Goal: Transaction & Acquisition: Purchase product/service

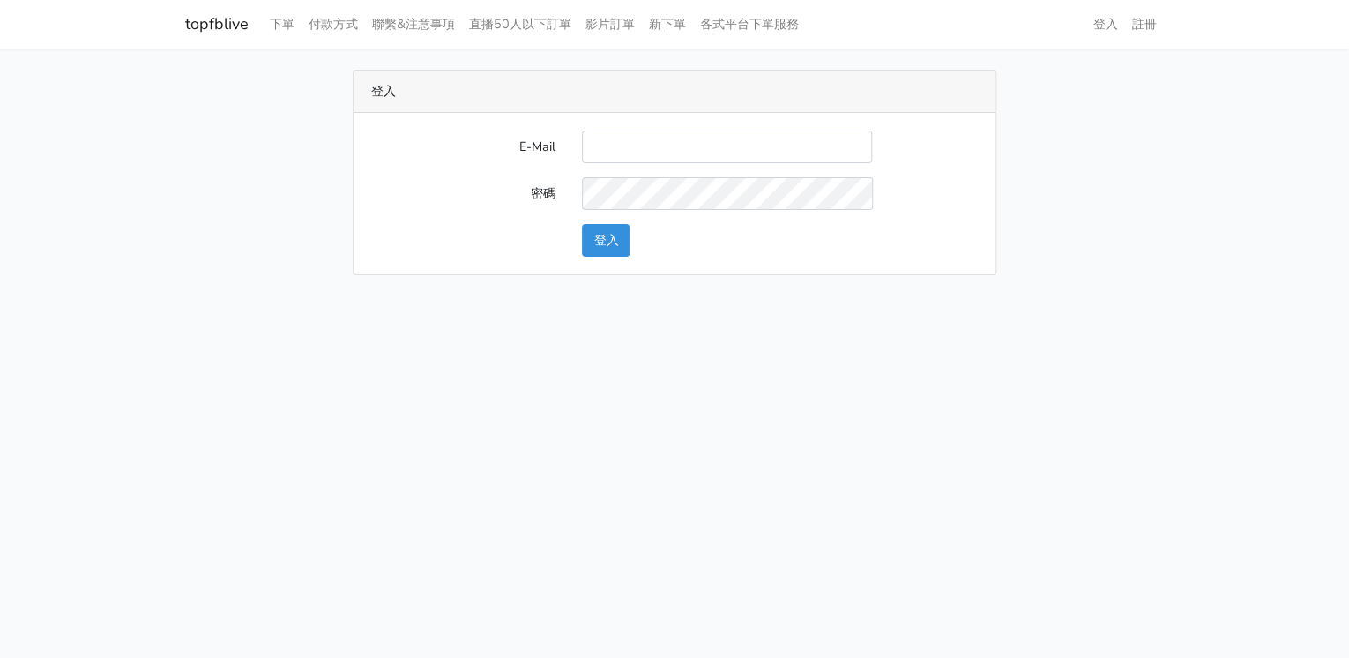
click at [650, 139] on input "E-Mail" at bounding box center [727, 146] width 290 height 33
type input "lillianokada@yahoo.com.tw"
click at [608, 249] on button "登入" at bounding box center [606, 240] width 48 height 33
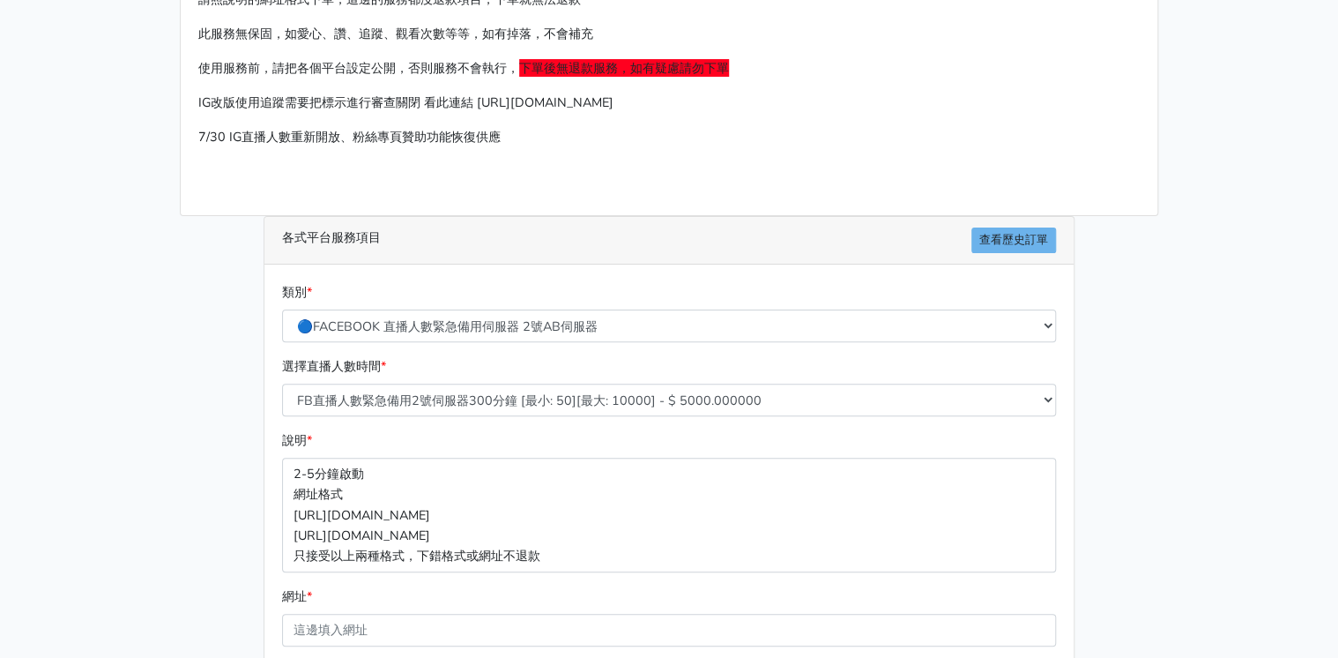
scroll to position [282, 0]
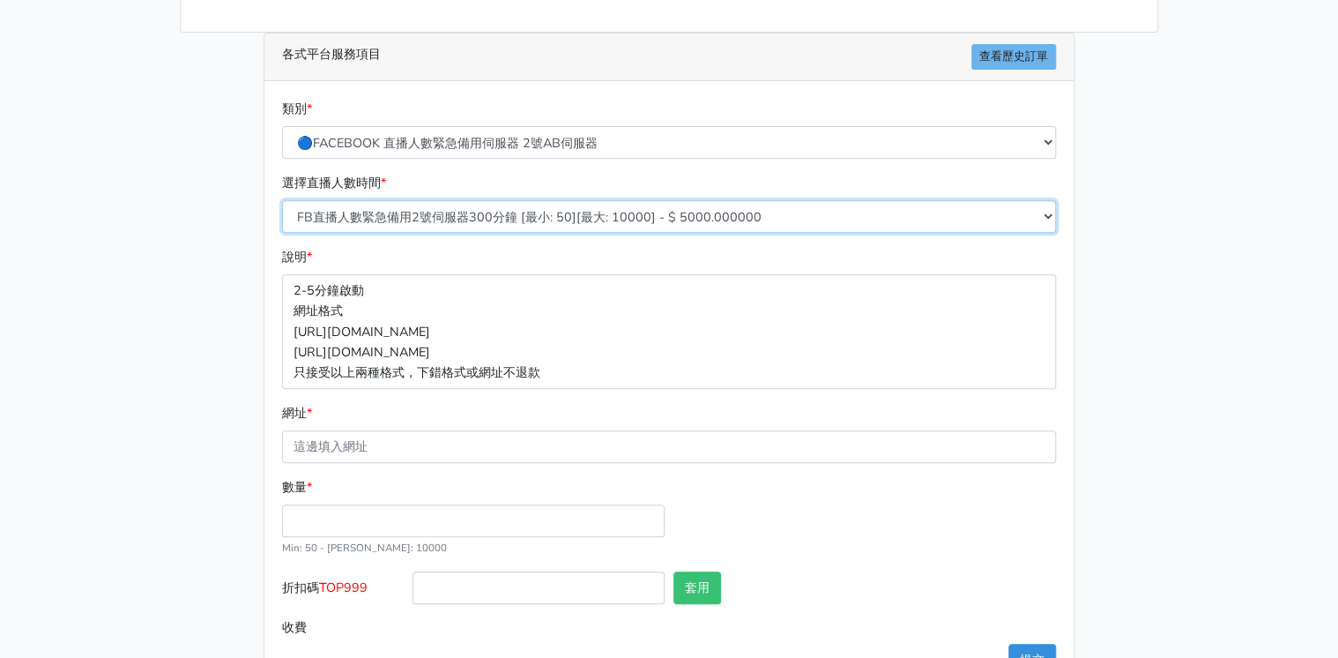
click at [643, 217] on select "FB直播人數緊急備用2號伺服器300分鐘 [最小: 50][最大: 10000] - $ 5000.000000 FB直播人數緊急備用2號伺服器60分鐘 [最…" at bounding box center [669, 216] width 774 height 33
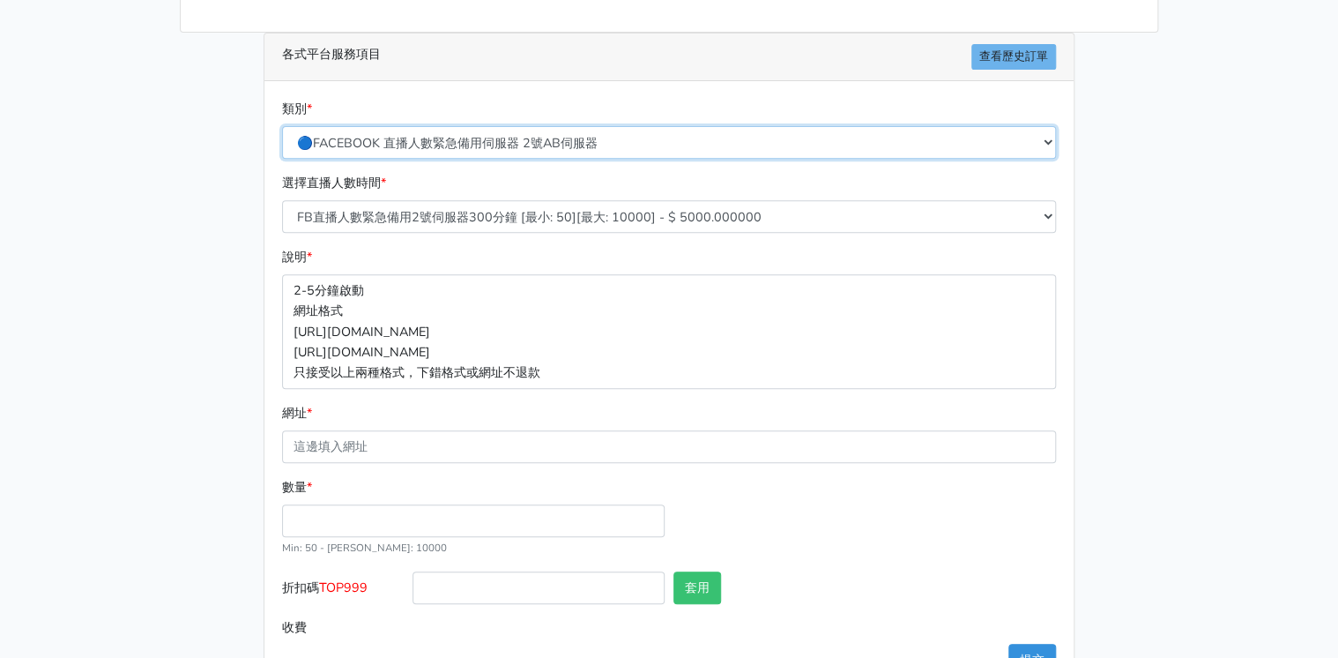
click at [645, 139] on select "🔵FACEBOOK 直播人數緊急備用伺服器 2號AB伺服器 🔵FACEBOOK 網軍專用貼文留言 安全保密 🔵9/30 FACEBOOK 直播人數緩慢進場緩慢…" at bounding box center [669, 142] width 774 height 33
select select "🔵9/30 FACEBOOK 直播人數緩慢進場緩慢退場 台灣獨家"
click at [282, 126] on select "🔵FACEBOOK 直播人數緊急備用伺服器 2號AB伺服器 🔵FACEBOOK 網軍專用貼文留言 安全保密 🔵9/30 FACEBOOK 直播人數緩慢進場緩慢…" at bounding box center [669, 142] width 774 height 33
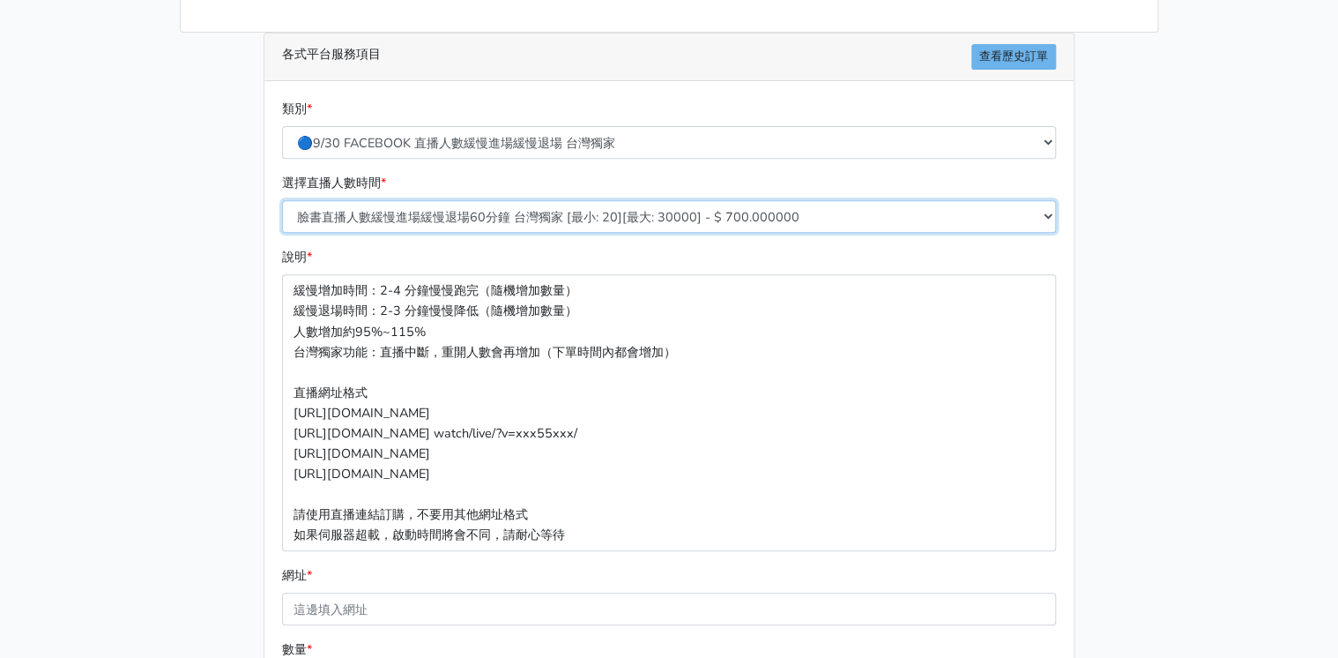
click at [629, 220] on select "臉書直播人數緩慢進場緩慢退場60分鐘 台灣獨家 [最小: 20][最大: 30000] - $ 700.000000 臉書直播人數緩慢進場緩慢退場120分鐘 …" at bounding box center [669, 216] width 774 height 33
select select "559"
click at [282, 200] on select "臉書直播人數緩慢進場緩慢退場60分鐘 台灣獨家 [最小: 20][最大: 30000] - $ 700.000000 臉書直播人數緩慢進場緩慢退場120分鐘 …" at bounding box center [669, 216] width 774 height 33
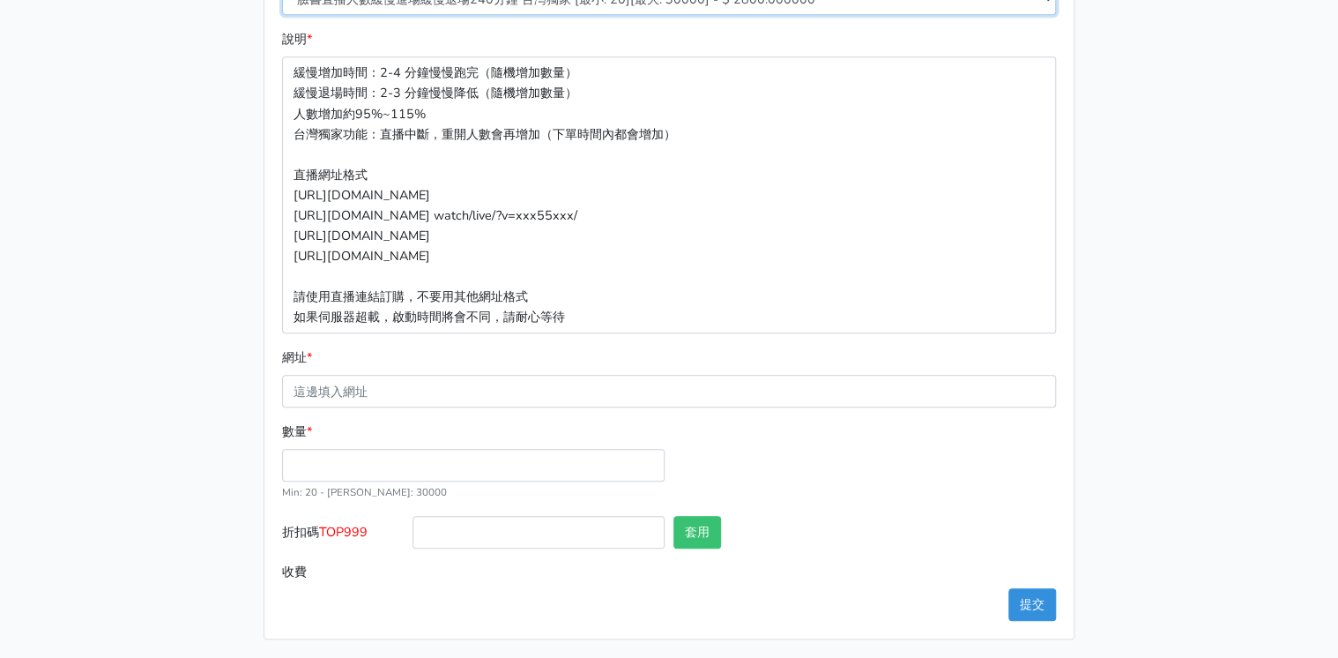
scroll to position [501, 0]
click at [730, 589] on div "類別 * 🔵FACEBOOK 直播人數緊急備用伺服器 2號AB伺服器 🔵FACEBOOK 網軍專用貼文留言 安全保密 🔵9/30 FACEBOOK 直播人數緩…" at bounding box center [669, 249] width 809 height 775
click at [339, 457] on input "數量 *" at bounding box center [473, 464] width 383 height 33
type input "200"
type input "560.000"
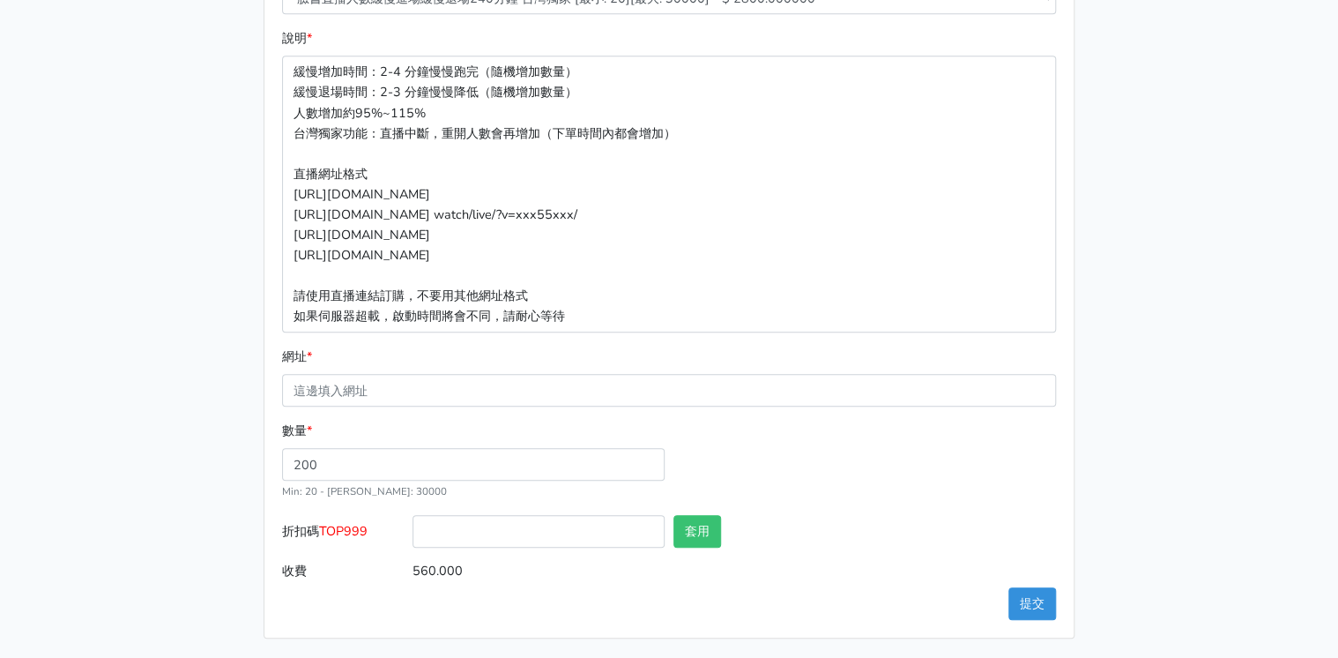
click at [787, 458] on div "數量 * 200 Min: 20 - [PERSON_NAME]: 30000" at bounding box center [669, 468] width 783 height 94
drag, startPoint x: 336, startPoint y: 530, endPoint x: 370, endPoint y: 531, distance: 34.4
click at [370, 531] on label "折扣碼 TOP999" at bounding box center [343, 535] width 130 height 40
drag, startPoint x: 370, startPoint y: 531, endPoint x: 357, endPoint y: 531, distance: 13.2
copy span "TOP999"
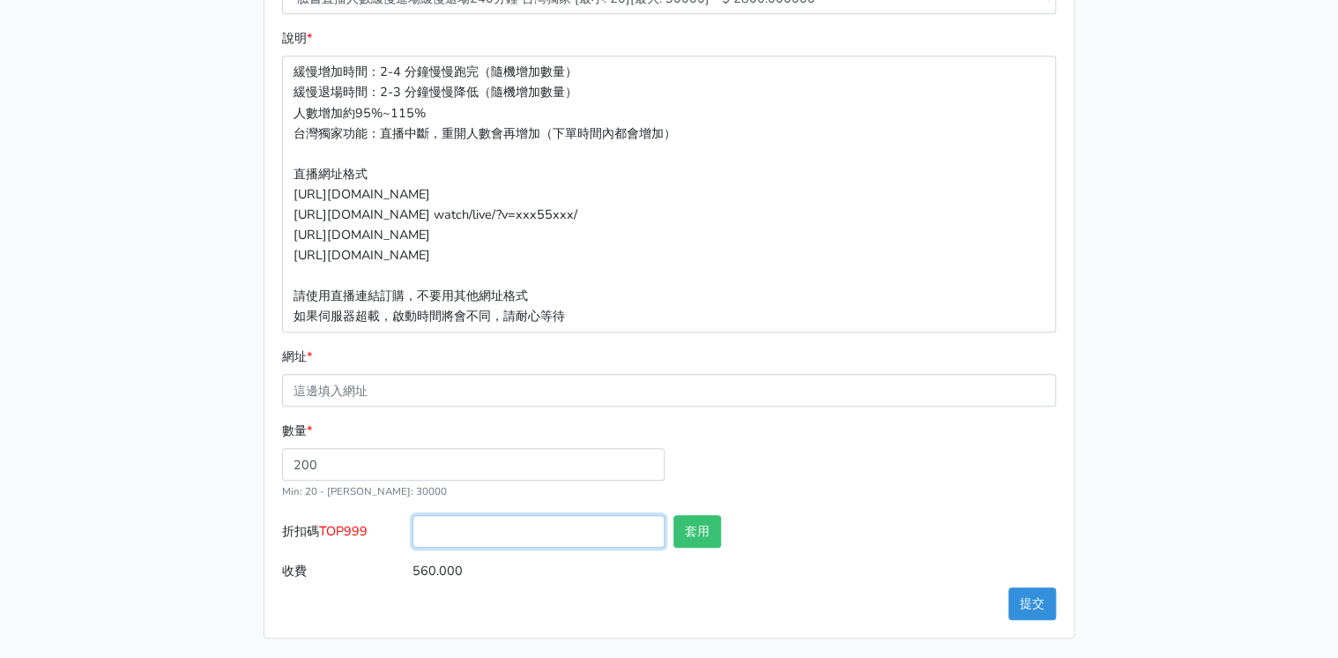
click at [576, 533] on input "折扣碼 TOP999" at bounding box center [539, 531] width 252 height 33
paste input "TOP999"
type input "TOP999"
click at [712, 537] on button "套用" at bounding box center [698, 531] width 48 height 33
type input "套用失敗"
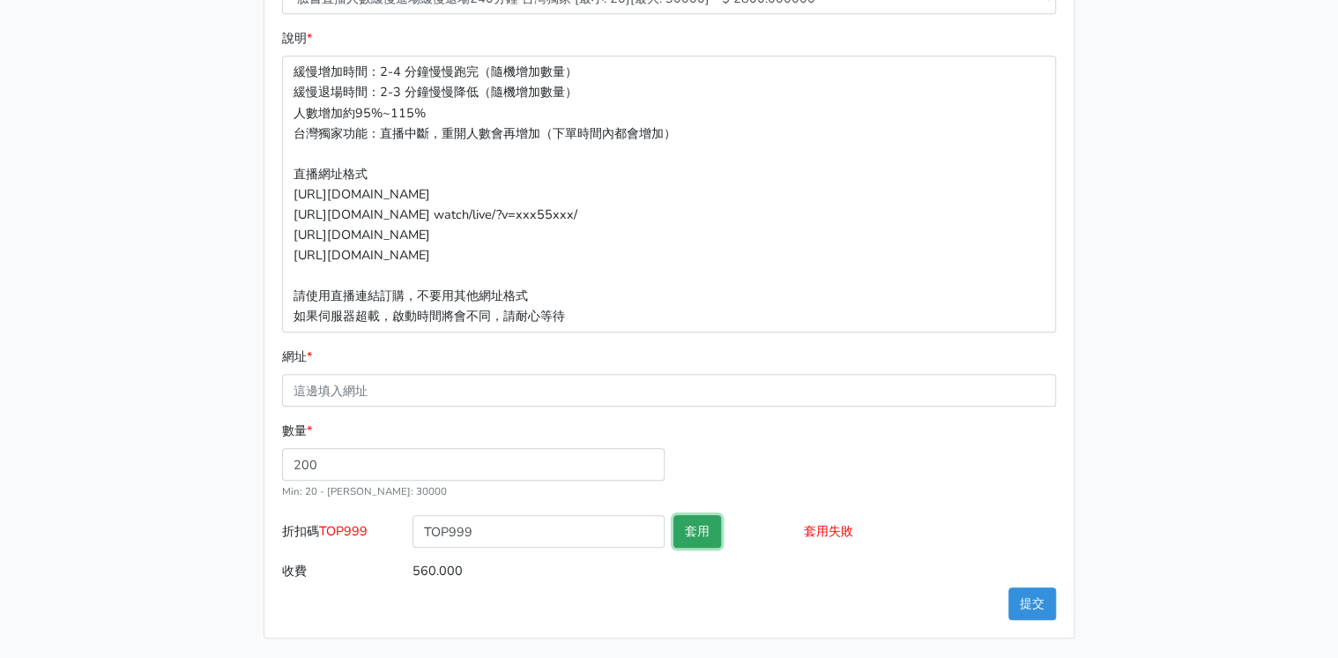
click at [688, 529] on button "套用" at bounding box center [698, 531] width 48 height 33
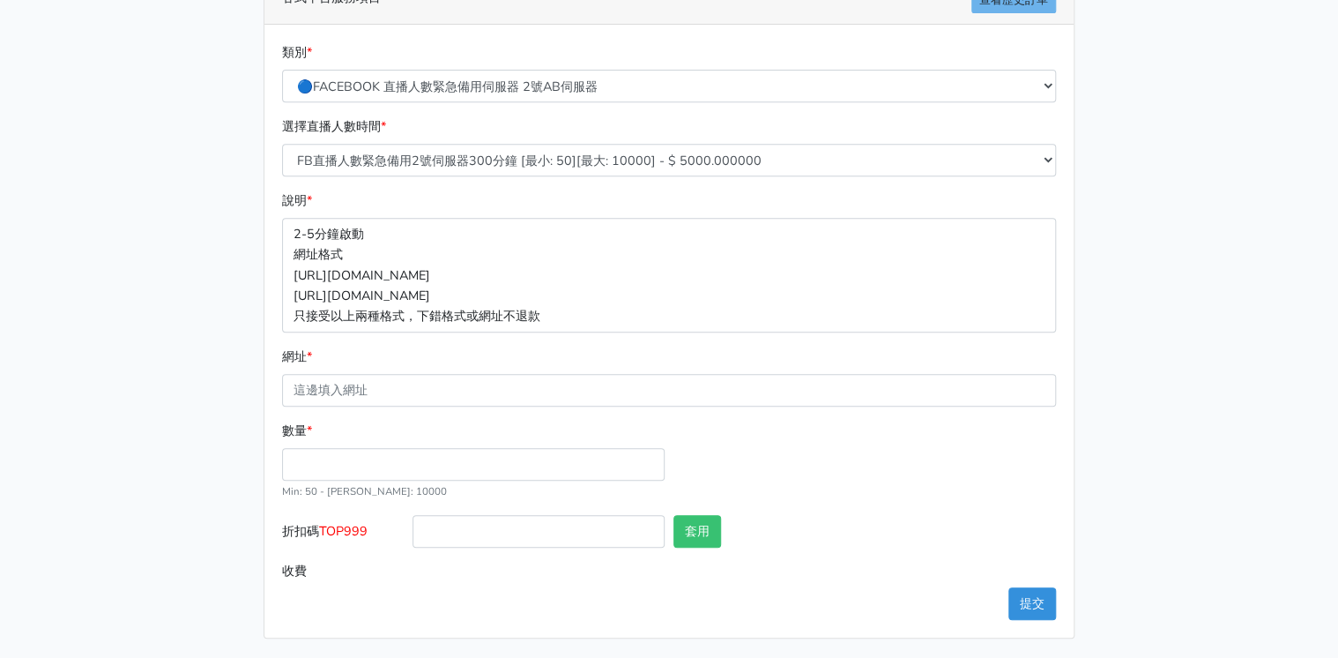
scroll to position [127, 0]
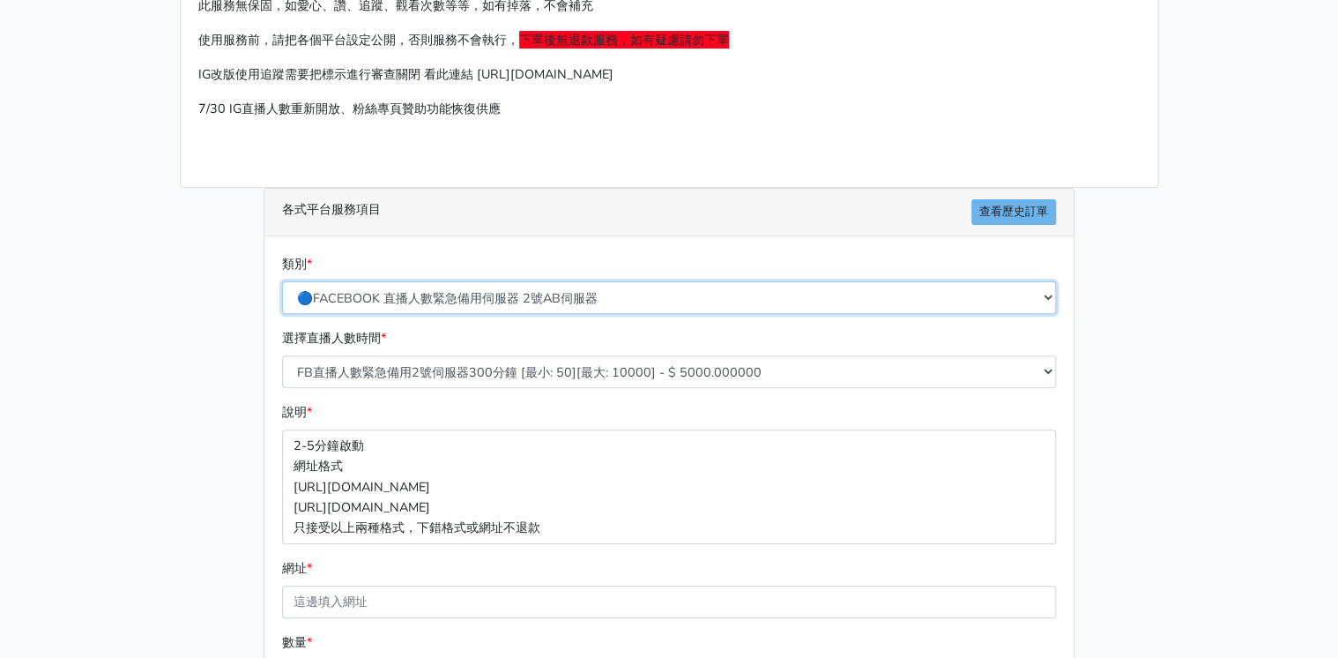
click at [500, 299] on select "🔵FACEBOOK 直播人數緊急備用伺服器 2號AB伺服器 🔵FACEBOOK 網軍專用貼文留言 安全保密 🔵9/30 FACEBOOK 直播人數緩慢進場緩慢…" at bounding box center [669, 297] width 774 height 33
select select "🔵9/30 FACEBOOK 直播人數緩慢進場緩慢退場 台灣獨家"
click at [282, 281] on select "🔵FACEBOOK 直播人數緊急備用伺服器 2號AB伺服器 🔵FACEBOOK 網軍專用貼文留言 安全保密 🔵9/30 FACEBOOK 直播人數緩慢進場緩慢…" at bounding box center [669, 297] width 774 height 33
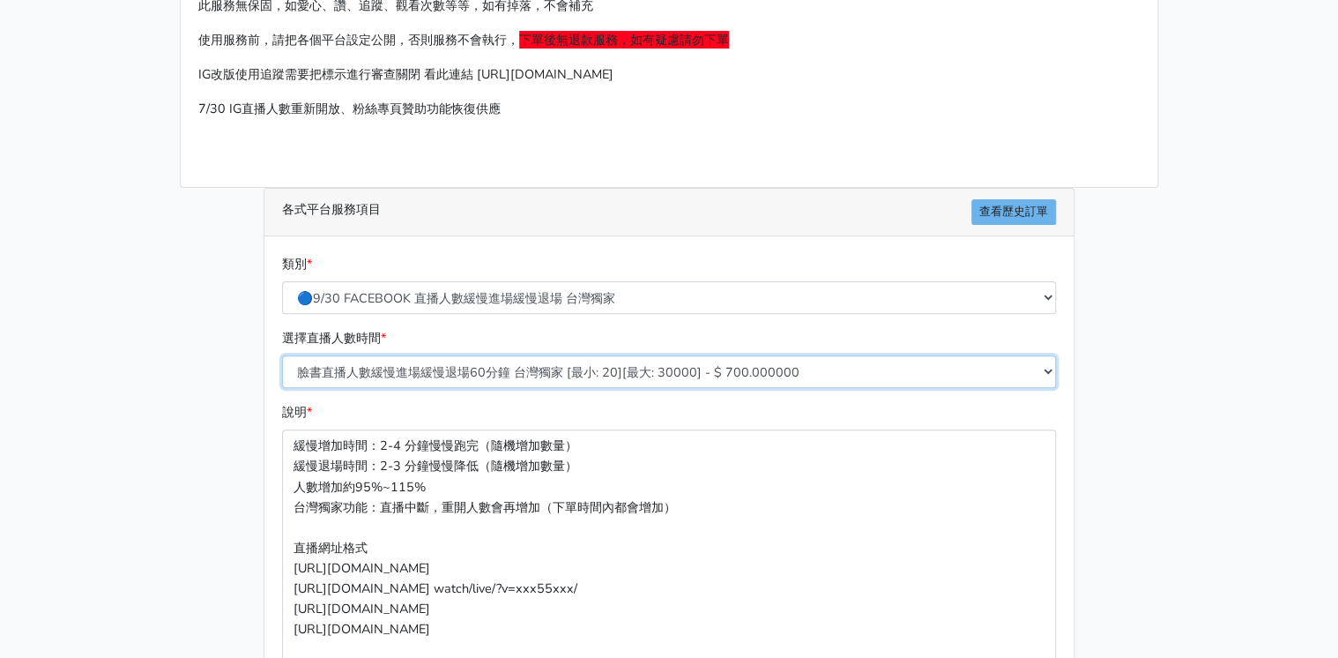
click at [526, 370] on select "臉書直播人數緩慢進場緩慢退場60分鐘 台灣獨家 [最小: 20][最大: 30000] - $ 700.000000 臉書直播人數緩慢進場緩慢退場120分鐘 …" at bounding box center [669, 371] width 774 height 33
select select "559"
click at [282, 355] on select "臉書直播人數緩慢進場緩慢退場60分鐘 台灣獨家 [最小: 20][最大: 30000] - $ 700.000000 臉書直播人數緩慢進場緩慢退場120分鐘 …" at bounding box center [669, 371] width 774 height 33
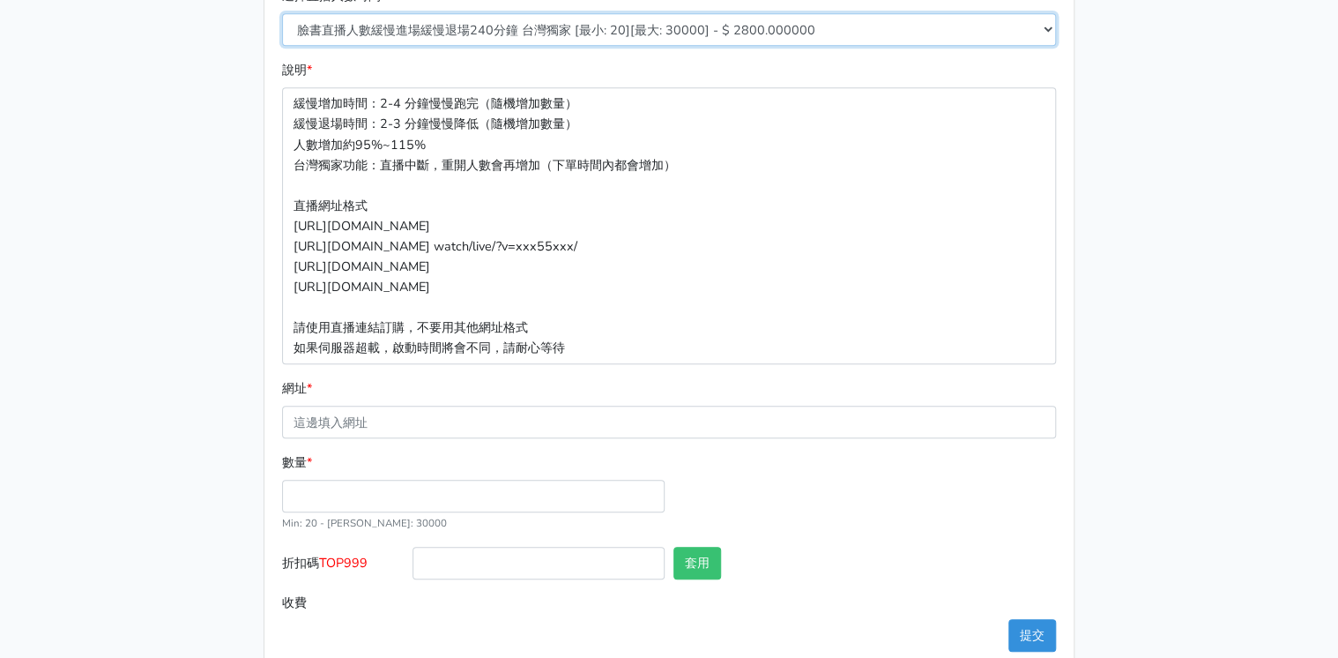
scroll to position [480, 0]
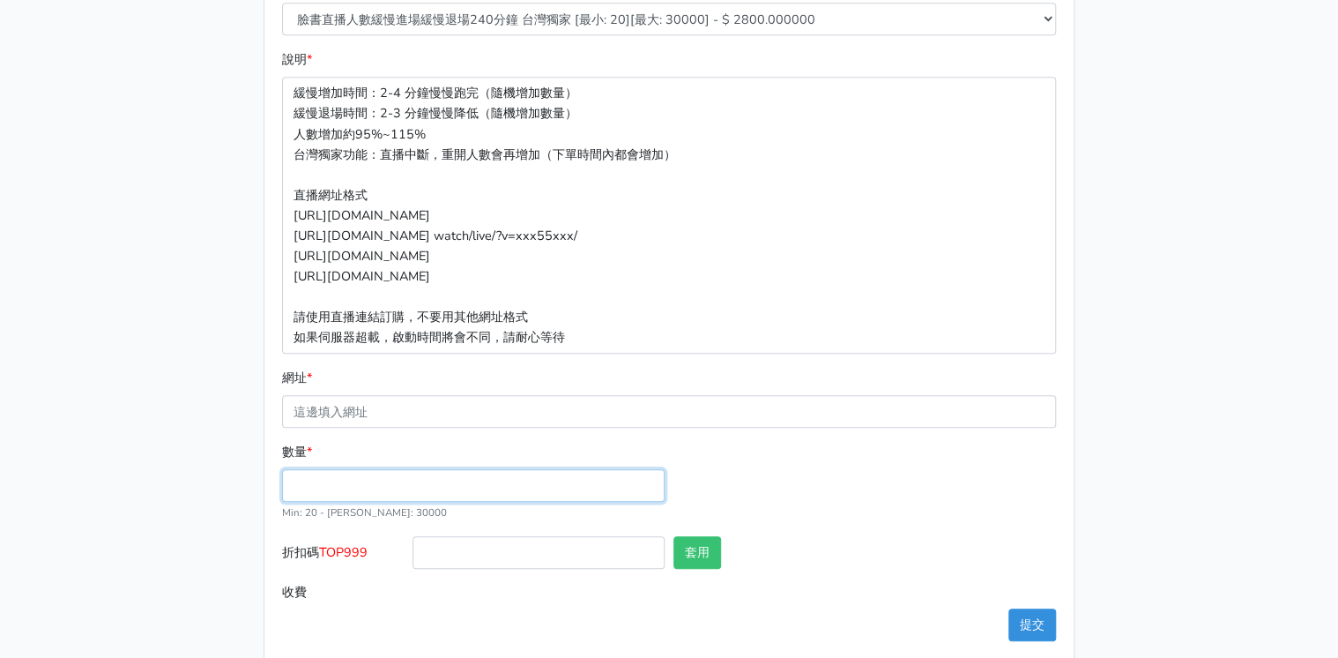
click at [423, 483] on input "數量 *" at bounding box center [473, 485] width 383 height 33
type input "200"
type input "560.000"
click at [377, 588] on label "收費" at bounding box center [343, 592] width 130 height 33
click at [413, 588] on input "560.000" at bounding box center [735, 592] width 644 height 33
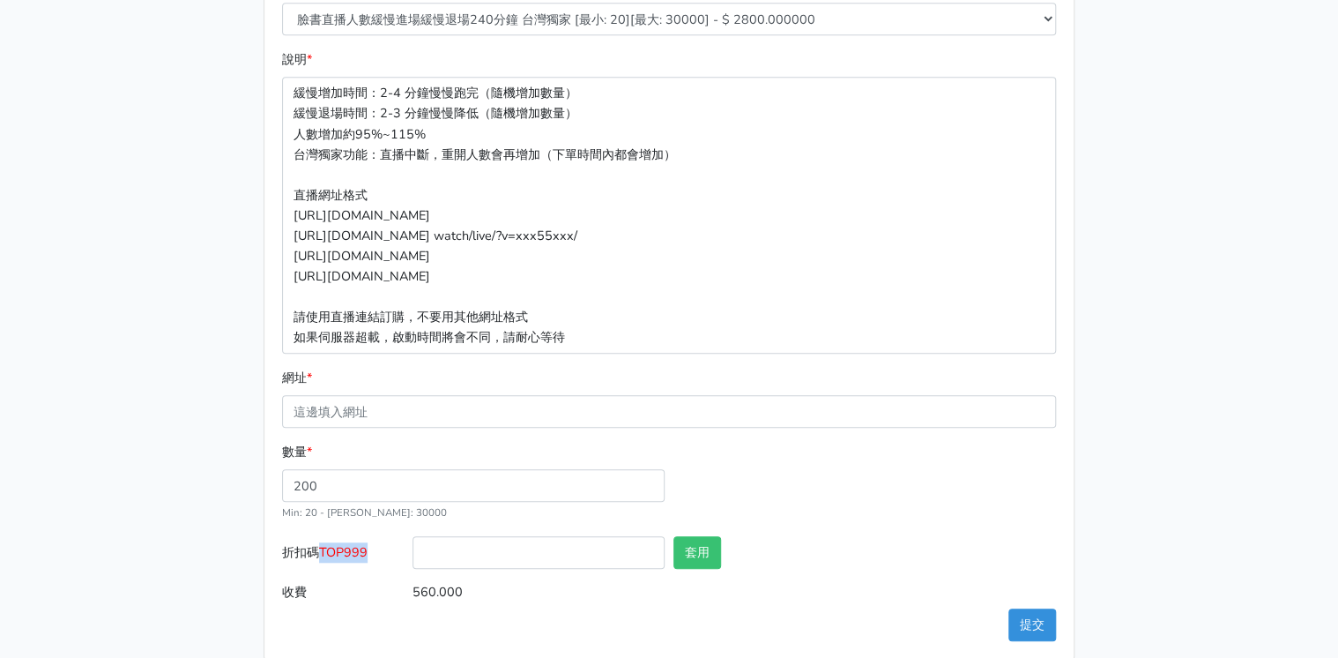
drag, startPoint x: 323, startPoint y: 552, endPoint x: 370, endPoint y: 552, distance: 47.6
click at [370, 552] on label "折扣碼 TOP999" at bounding box center [343, 556] width 130 height 40
drag, startPoint x: 370, startPoint y: 552, endPoint x: 357, endPoint y: 548, distance: 13.7
copy span "TOP999"
click at [579, 548] on input "折扣碼 TOP999" at bounding box center [539, 552] width 252 height 33
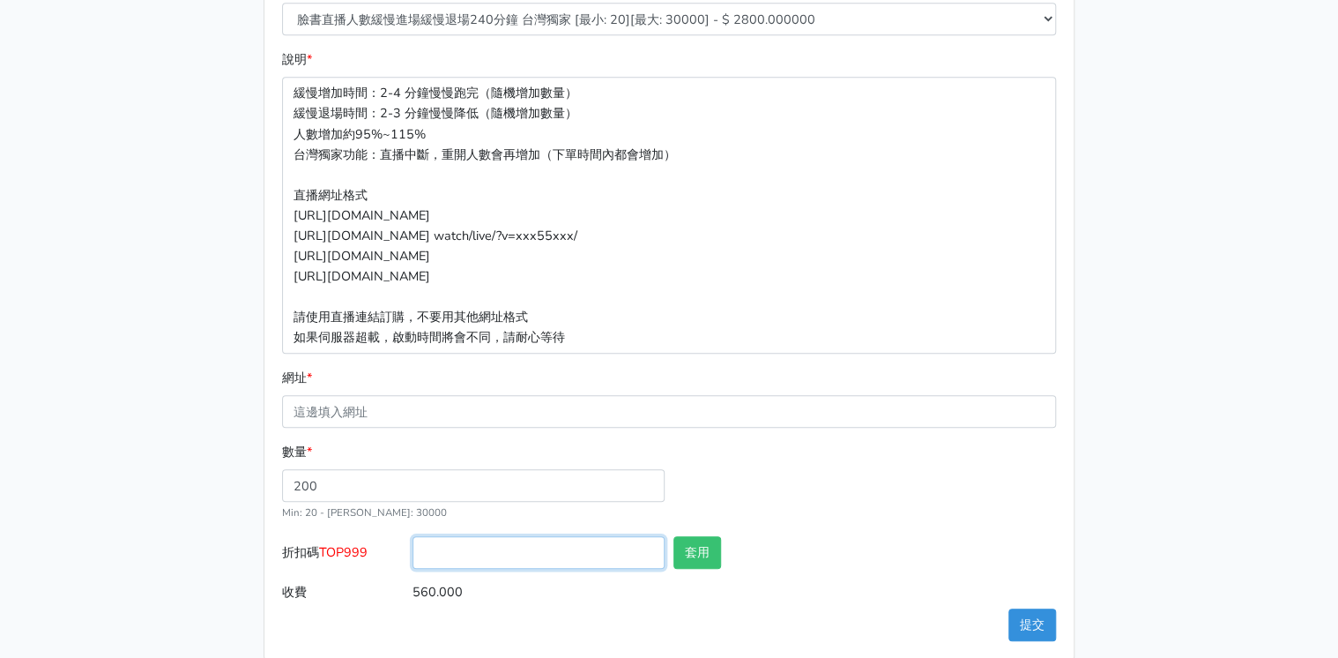
paste input "TOP999"
type input "TOP999"
click at [690, 552] on button "套用" at bounding box center [698, 552] width 48 height 33
type input "套用失敗"
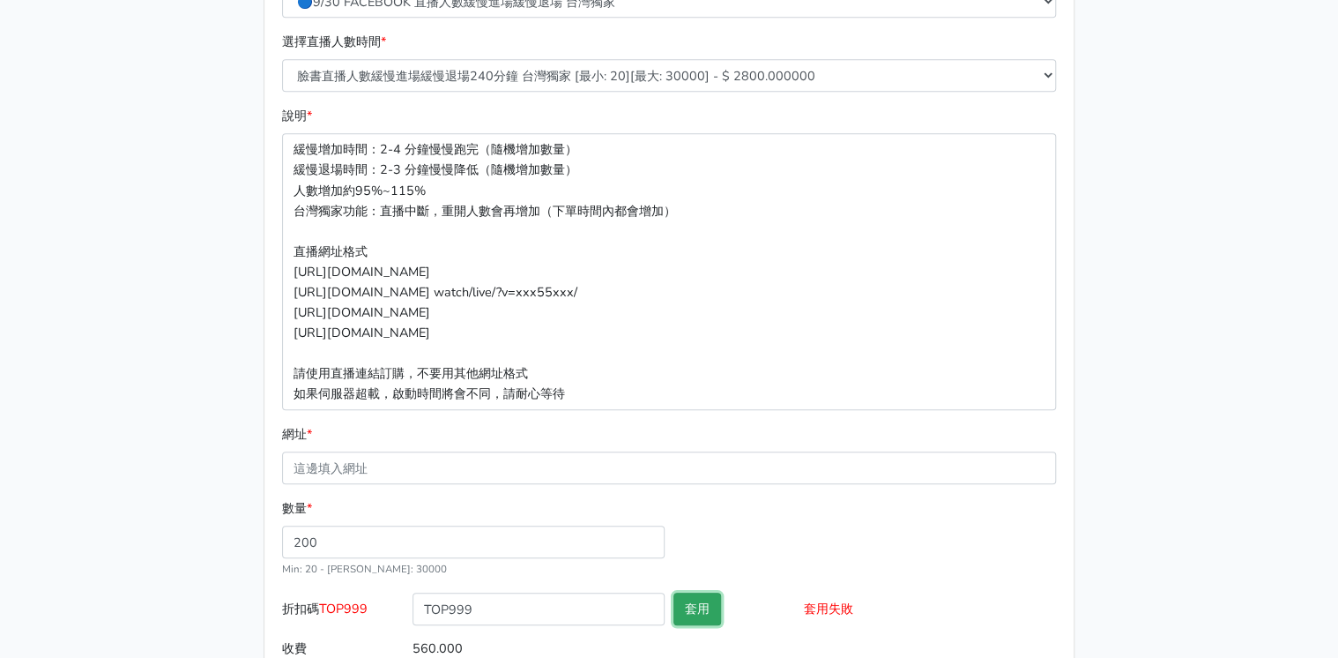
scroll to position [501, 0]
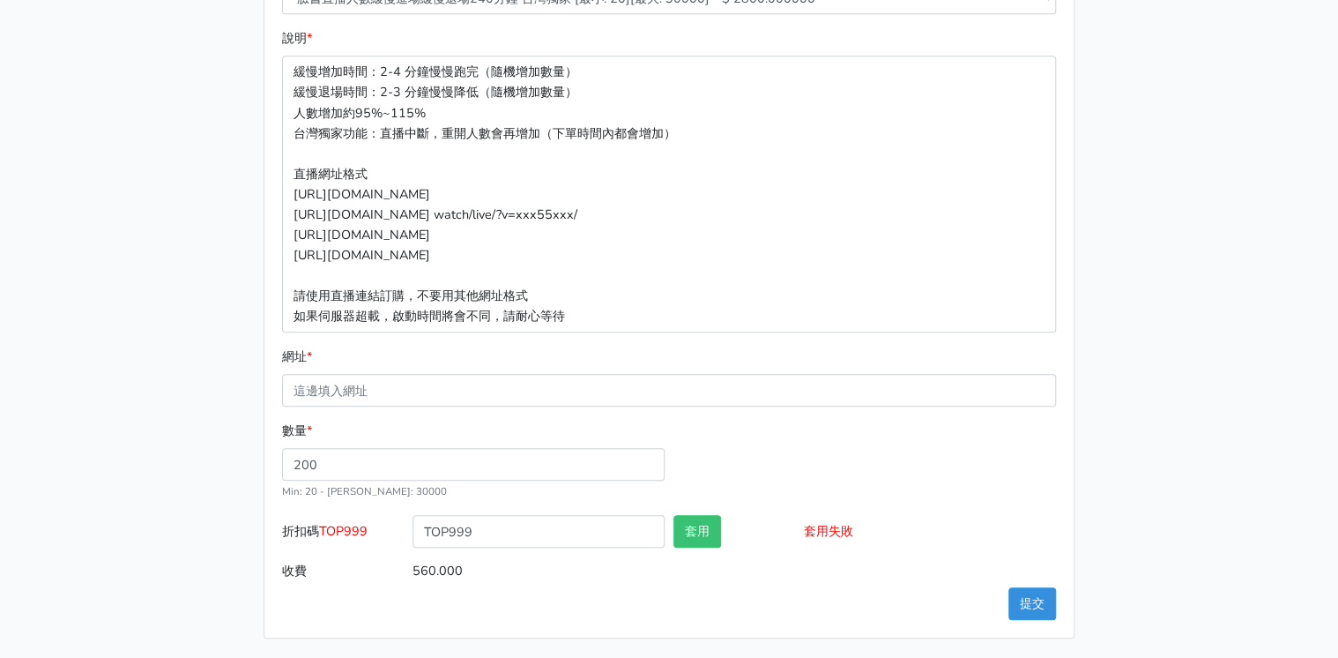
click at [771, 436] on div "數量 * 200 Min: 20 - Max: 30000" at bounding box center [669, 468] width 783 height 94
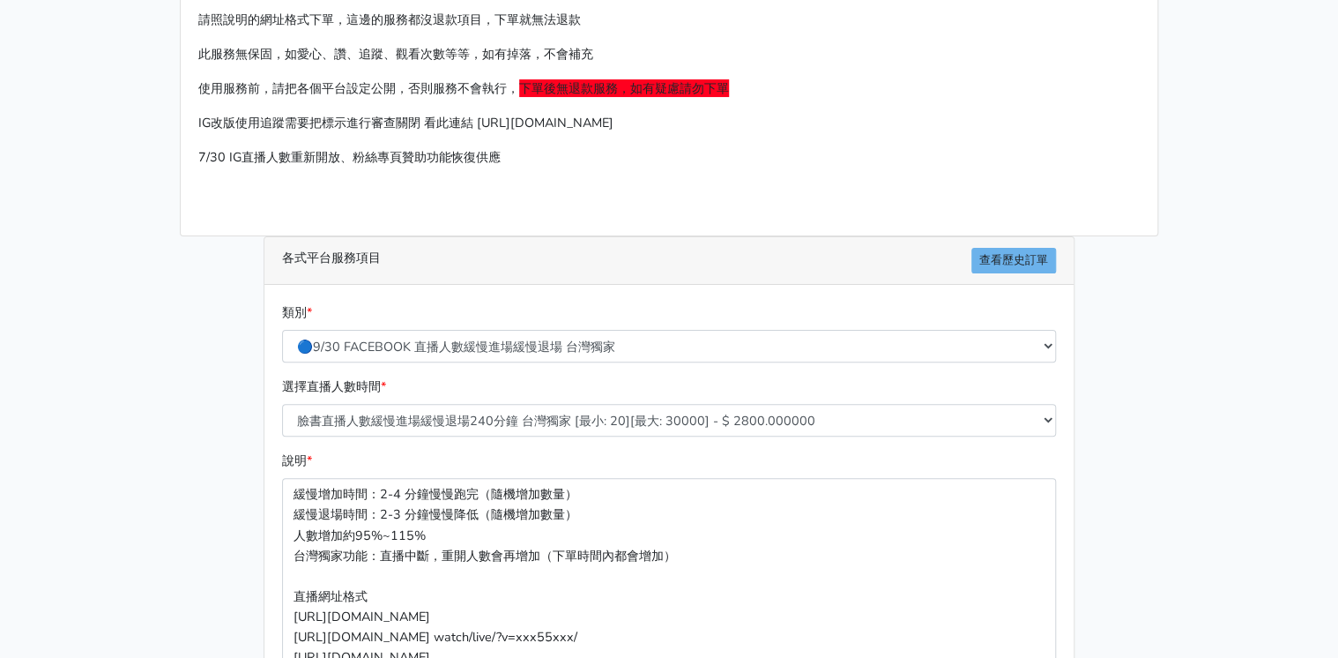
scroll to position [78, 0]
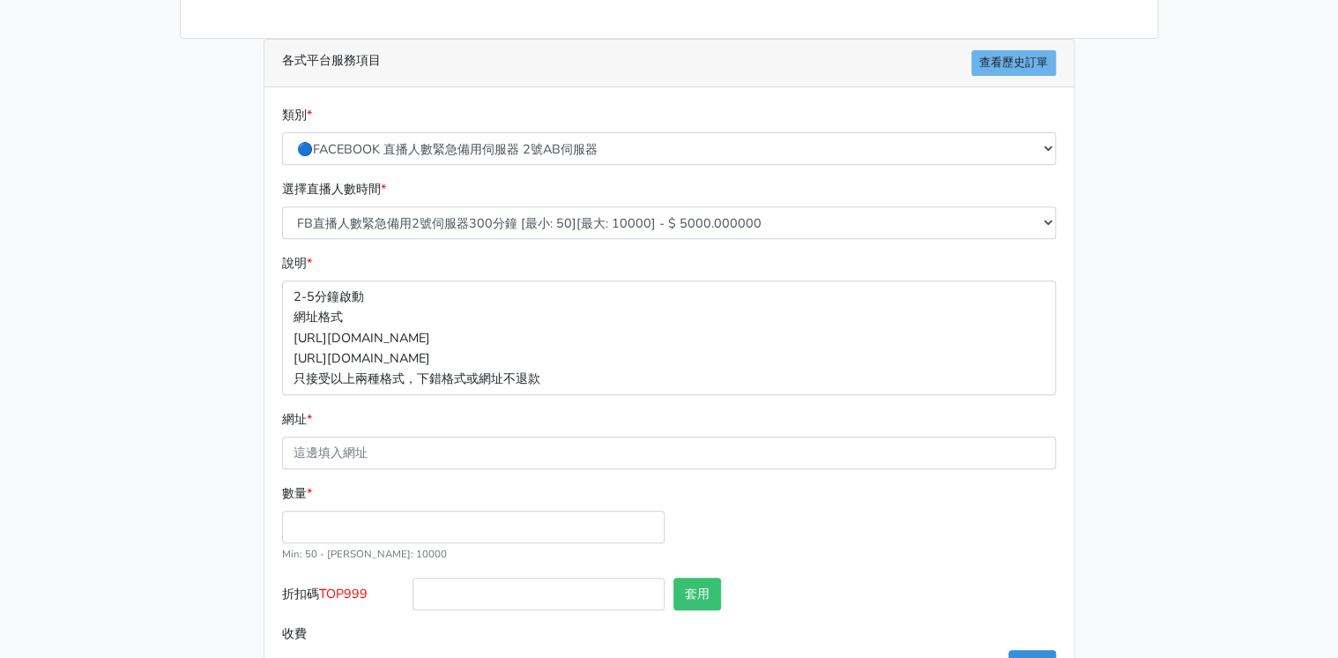
scroll to position [289, 0]
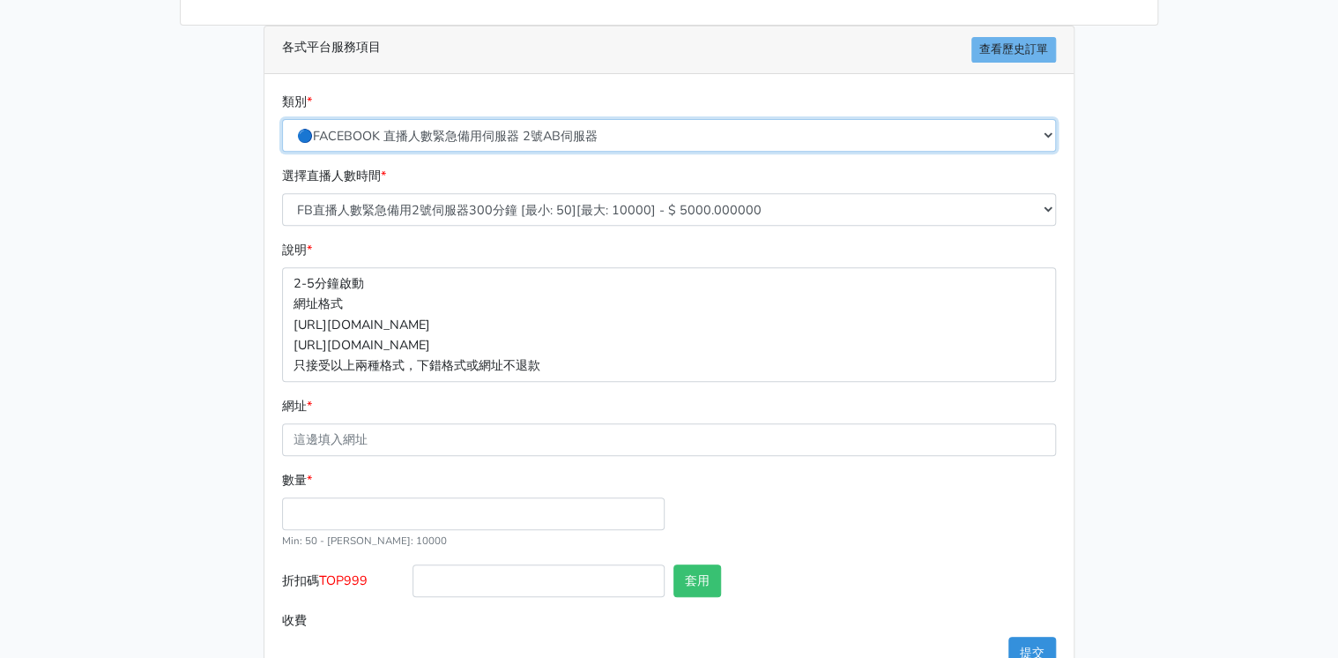
click at [552, 137] on select "🔵FACEBOOK 直播人數緊急備用伺服器 2號AB伺服器 🔵FACEBOOK 網軍專用貼文留言 安全保密 🔵9/30 FACEBOOK 直播人數緩慢進場緩慢…" at bounding box center [669, 135] width 774 height 33
select select "🔵9/30 FACEBOOK 直播人數緩慢進場緩慢退場 台灣獨家"
click at [282, 119] on select "🔵FACEBOOK 直播人數緊急備用伺服器 2號AB伺服器 🔵FACEBOOK 網軍專用貼文留言 安全保密 🔵9/30 FACEBOOK 直播人數緩慢進場緩慢…" at bounding box center [669, 135] width 774 height 33
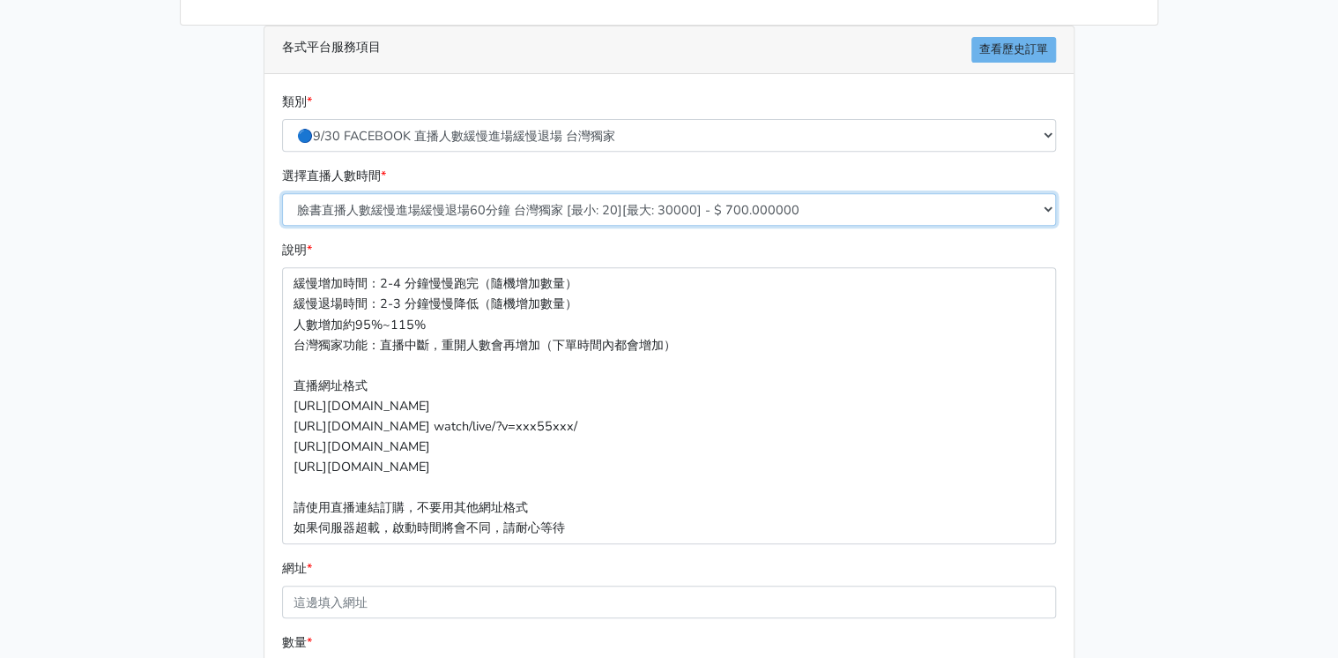
click at [638, 214] on select "臉書直播人數緩慢進場緩慢退場60分鐘 台灣獨家 [最小: 20][最大: 30000] - $ 700.000000 臉書直播人數緩慢進場緩慢退場120分鐘 …" at bounding box center [669, 209] width 774 height 33
click at [822, 160] on div "類別 * 🔵FACEBOOK 直播人數緊急備用伺服器 2號AB伺服器 🔵FACEBOOK 網軍專用貼文留言 安全保密 🔵9/30 FACEBOOK 直播人數緩…" at bounding box center [669, 129] width 783 height 74
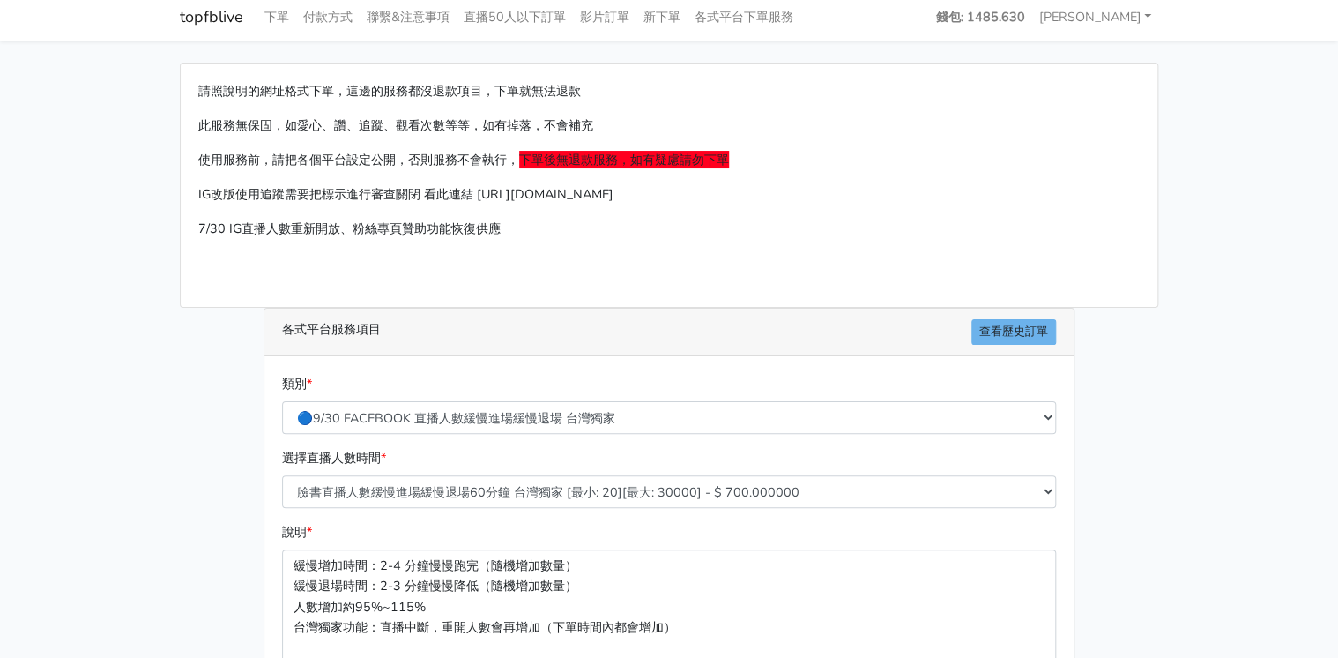
scroll to position [0, 0]
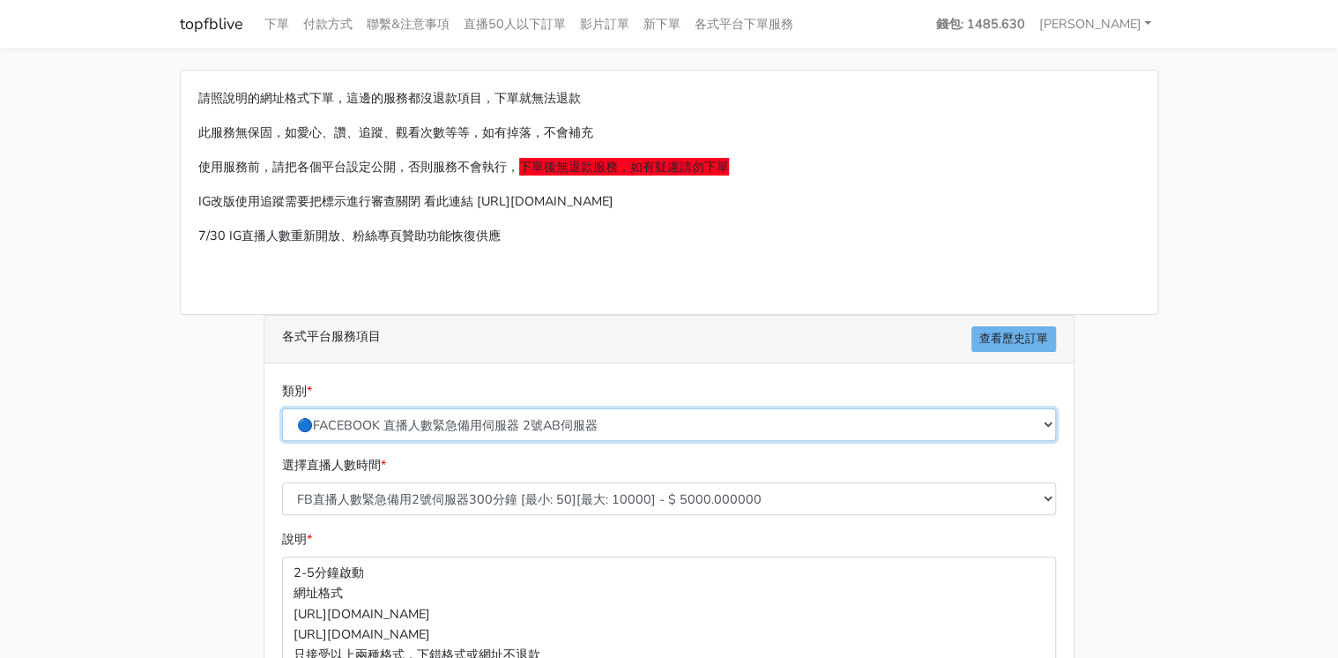
click at [559, 416] on select "🔵FACEBOOK 直播人數緊急備用伺服器 2號AB伺服器 🔵FACEBOOK 網軍專用貼文留言 安全保密 🔵9/30 FACEBOOK 直播人數緩慢進場緩慢…" at bounding box center [669, 424] width 774 height 33
select select "🔵9/30 FACEBOOK 直播人數緩慢進場緩慢退場 台灣獨家"
click at [282, 408] on select "🔵FACEBOOK 直播人數緊急備用伺服器 2號AB伺服器 🔵FACEBOOK 網軍專用貼文留言 安全保密 🔵9/30 FACEBOOK 直播人數緩慢進場緩慢…" at bounding box center [669, 424] width 774 height 33
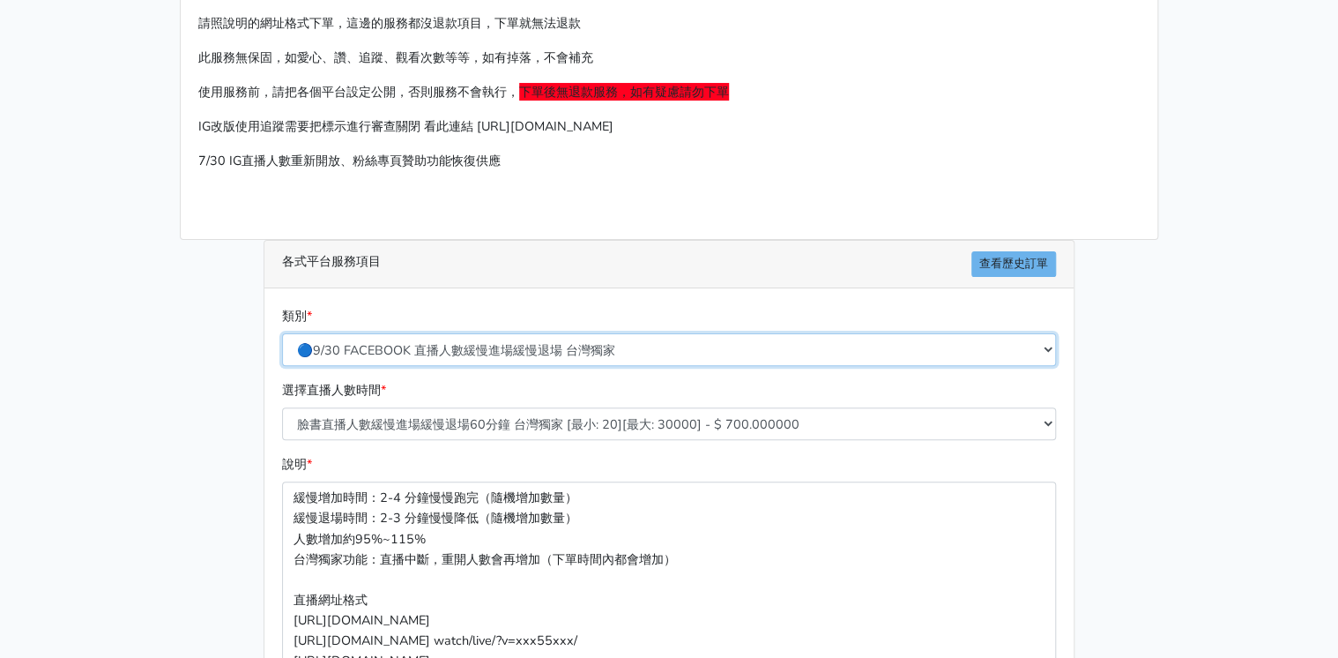
scroll to position [212, 0]
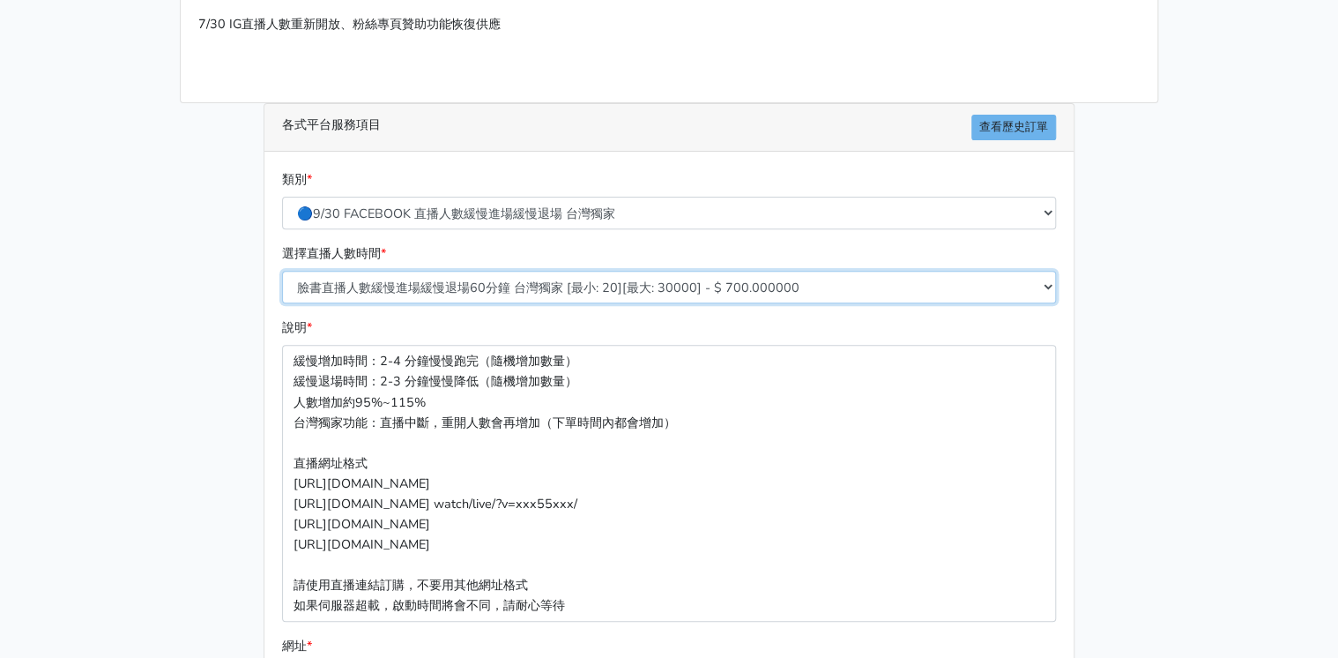
click at [583, 286] on select "臉書直播人數緩慢進場緩慢退場60分鐘 台灣獨家 [最小: 20][最大: 30000] - $ 700.000000 臉書直播人數緩慢進場緩慢退場120分鐘 …" at bounding box center [669, 287] width 774 height 33
select select "559"
click at [282, 271] on select "臉書直播人數緩慢進場緩慢退場60分鐘 台灣獨家 [最小: 20][最大: 30000] - $ 700.000000 臉書直播人數緩慢進場緩慢退場120分鐘 …" at bounding box center [669, 287] width 774 height 33
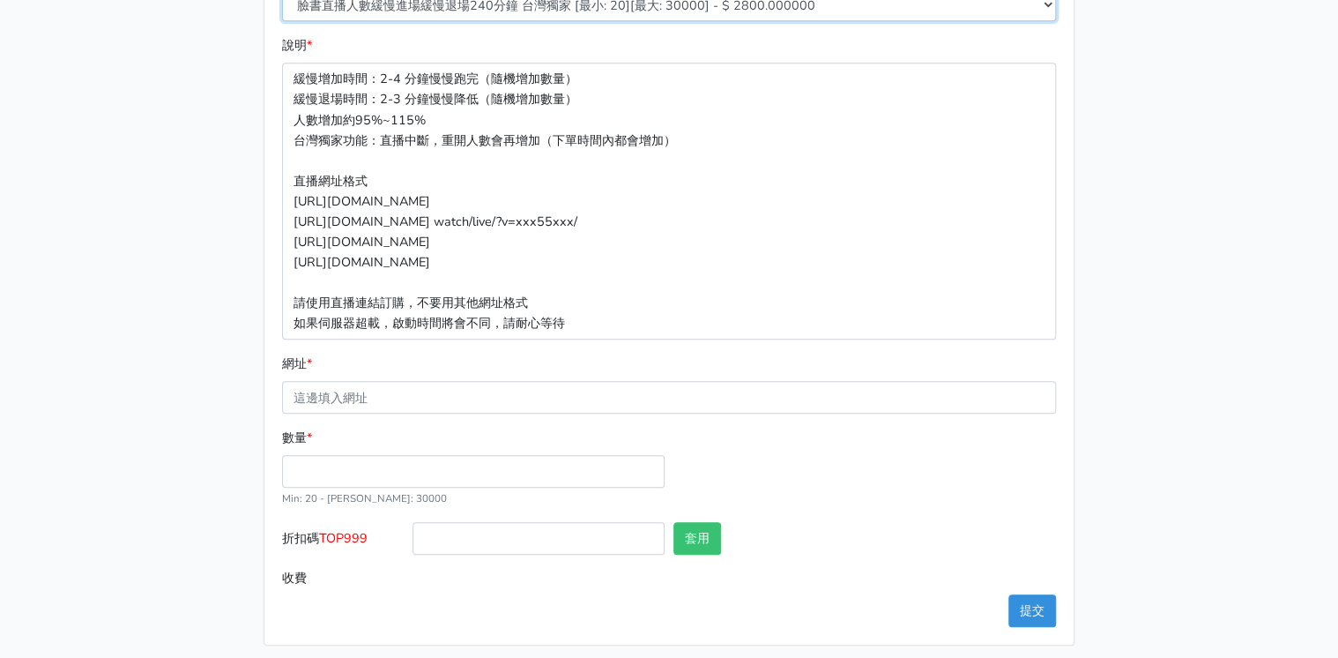
scroll to position [501, 0]
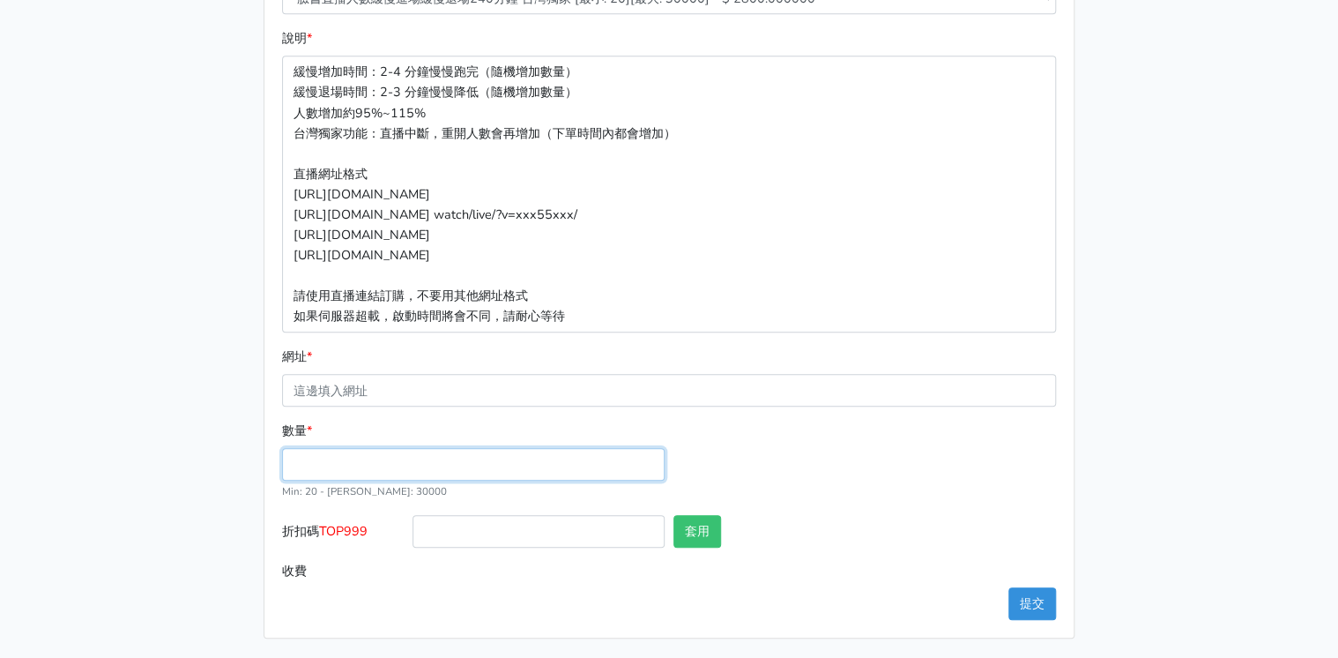
click at [473, 468] on input "數量 *" at bounding box center [473, 464] width 383 height 33
type input "200"
type input "560.000"
click at [786, 488] on div "數量 * 200 Min: 20 - Max: 30000" at bounding box center [669, 468] width 783 height 94
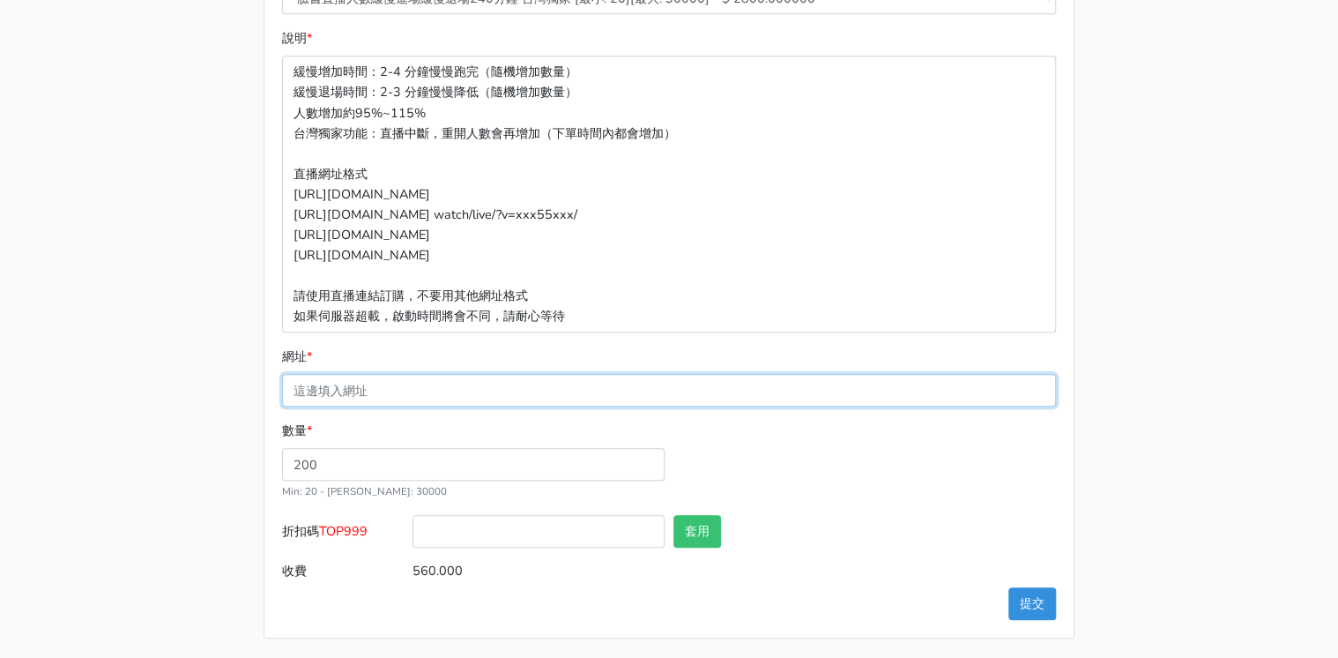
click at [362, 386] on input "網址 *" at bounding box center [669, 390] width 774 height 33
paste input "[URL][DOMAIN_NAME]"
type input "[URL][DOMAIN_NAME]"
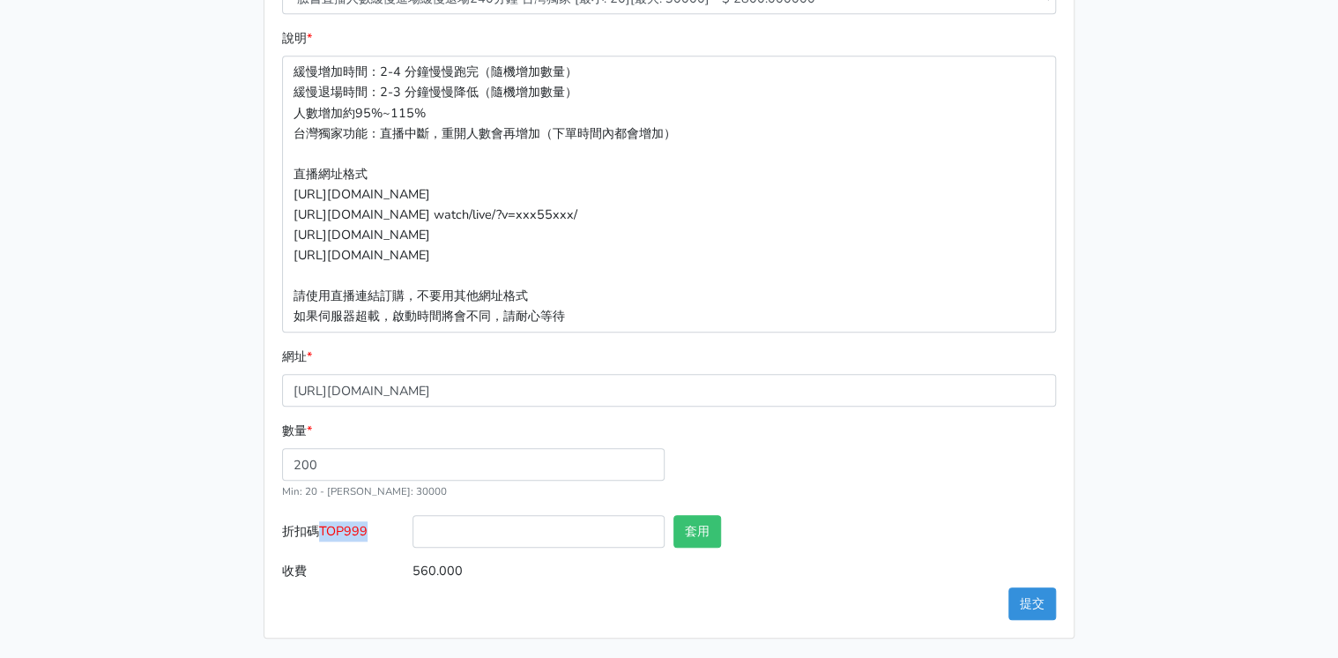
drag, startPoint x: 324, startPoint y: 529, endPoint x: 384, endPoint y: 529, distance: 60.0
click at [384, 529] on label "折扣碼 TOP999" at bounding box center [343, 535] width 130 height 40
drag, startPoint x: 384, startPoint y: 529, endPoint x: 349, endPoint y: 529, distance: 34.4
copy span "TOP999"
click at [582, 528] on input "折扣碼 TOP999" at bounding box center [539, 531] width 252 height 33
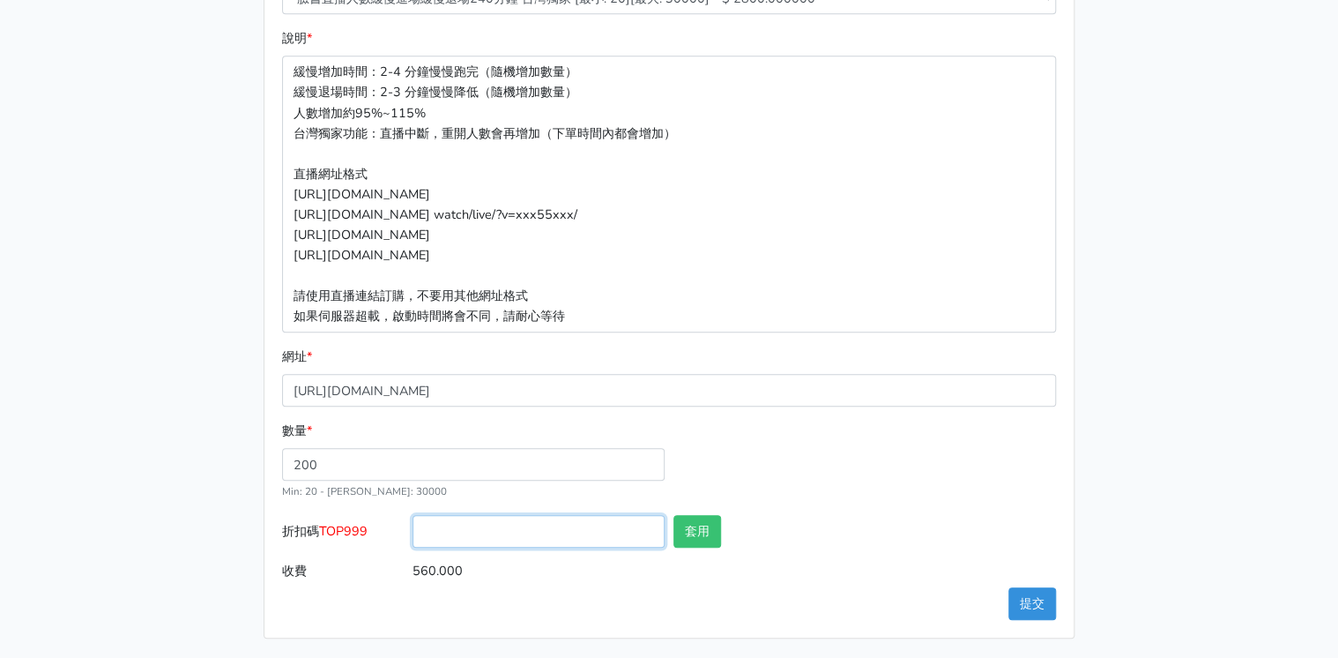
paste input "TOP999"
type input "TOP999"
click at [704, 533] on button "套用" at bounding box center [698, 531] width 48 height 33
type input "套用失敗"
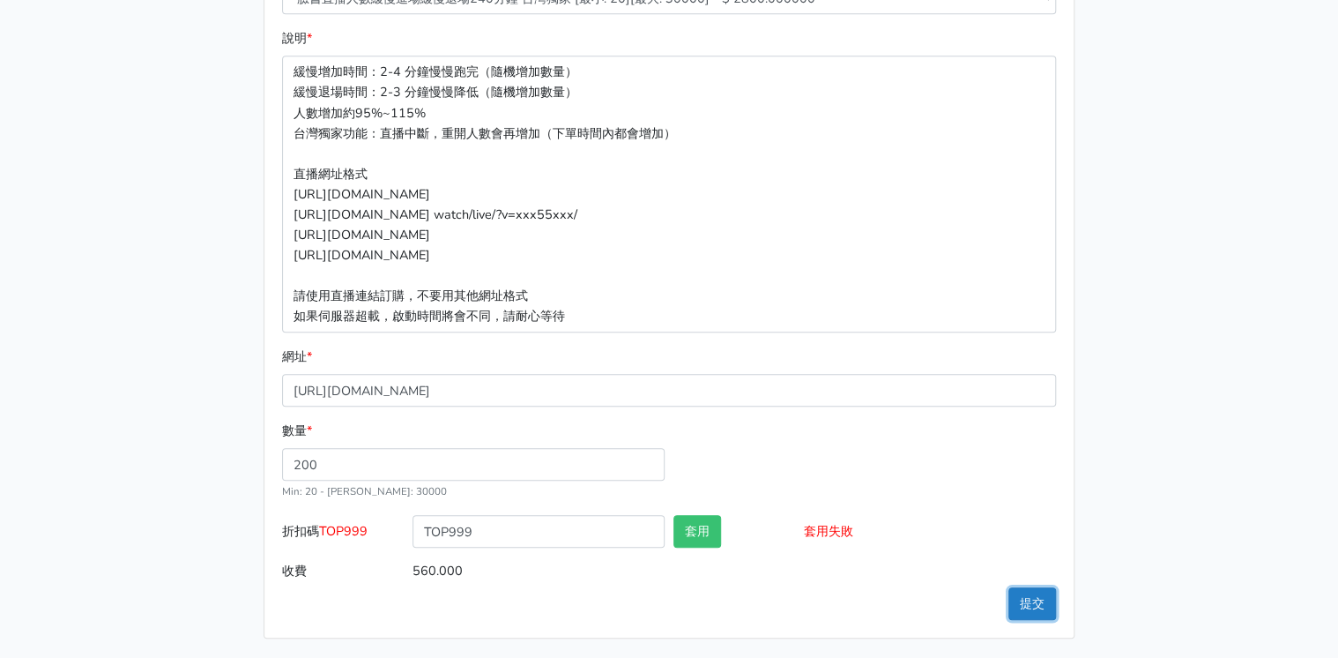
click at [1032, 596] on button "提交" at bounding box center [1033, 603] width 48 height 33
